Goal: Task Accomplishment & Management: Complete application form

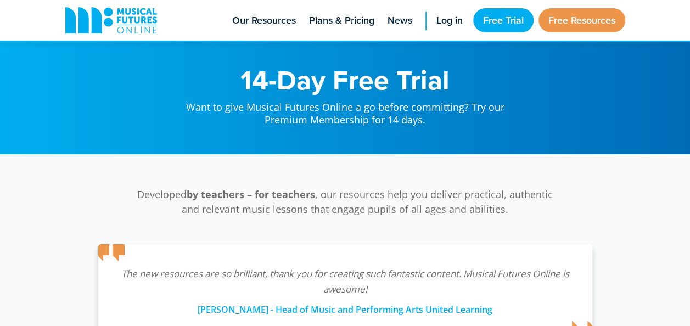
click at [317, 181] on div "Developed by teachers – for teachers , our resources help you deliver practical…" at bounding box center [345, 261] width 690 height 215
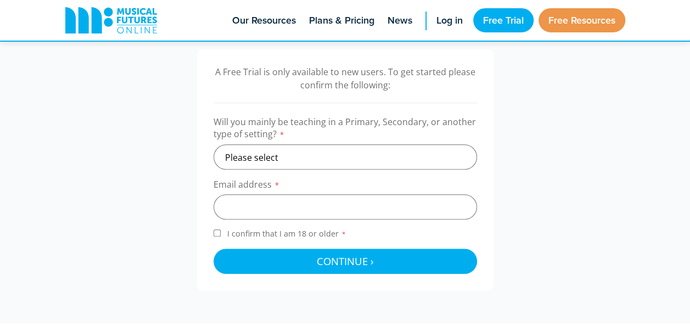
scroll to position [373, 0]
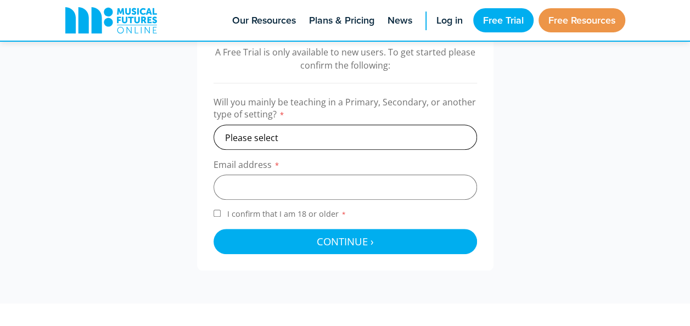
click at [359, 133] on select "Please select Primary Secondary Other" at bounding box center [344, 137] width 263 height 25
select select "secondary"
click at [213, 125] on select "Please select Primary Secondary Other" at bounding box center [344, 137] width 263 height 25
click at [324, 190] on input "email" at bounding box center [344, 187] width 263 height 25
type input "[PERSON_NAME][EMAIL_ADDRESS][DOMAIN_NAME]"
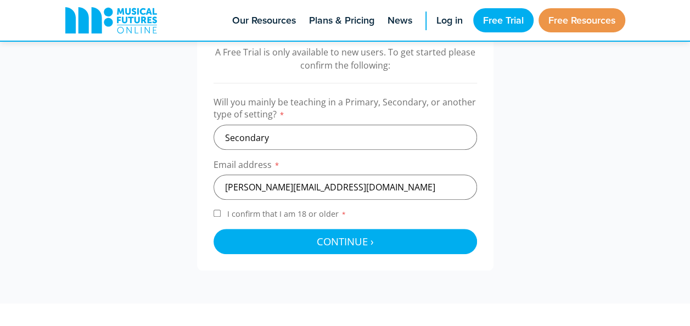
click at [212, 211] on div "A Free Trial is only available to new users. To get started please confirm the …" at bounding box center [345, 149] width 296 height 241
click at [218, 213] on input "I confirm that I am 18 or older *" at bounding box center [216, 213] width 7 height 7
checkbox input "true"
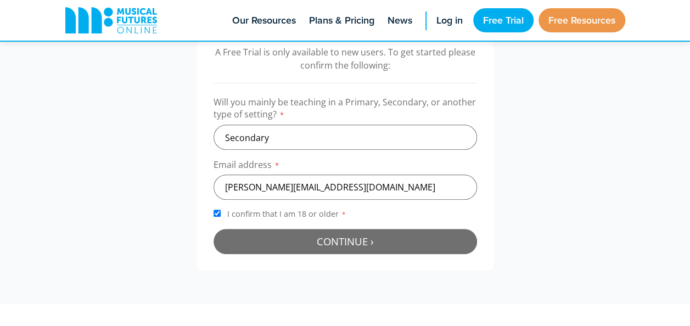
click at [288, 239] on button "Continue › Checking your details..." at bounding box center [344, 241] width 263 height 25
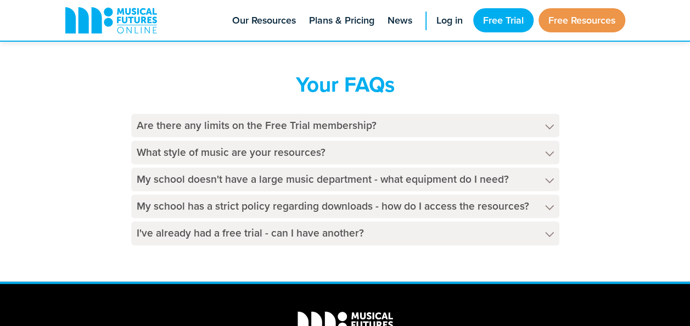
scroll to position [652, 0]
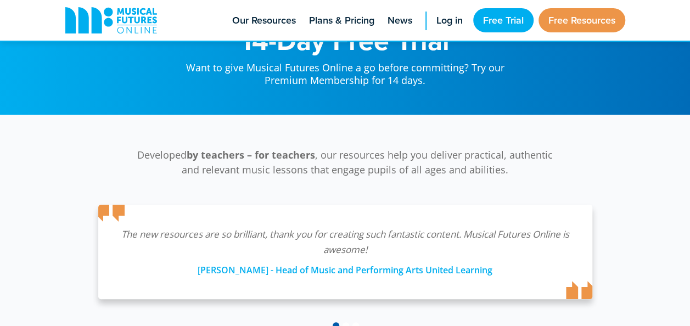
scroll to position [53, 0]
